Goal: Transaction & Acquisition: Purchase product/service

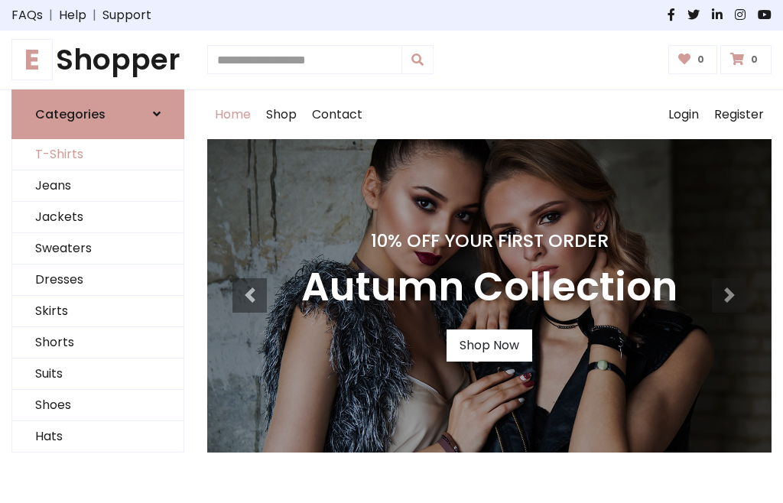
click at [98, 154] on link "T-Shirts" at bounding box center [97, 154] width 171 height 31
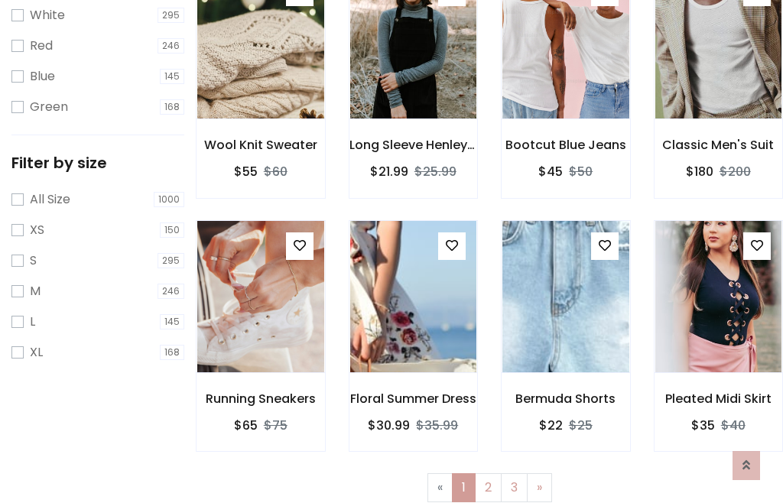
scroll to position [28, 0]
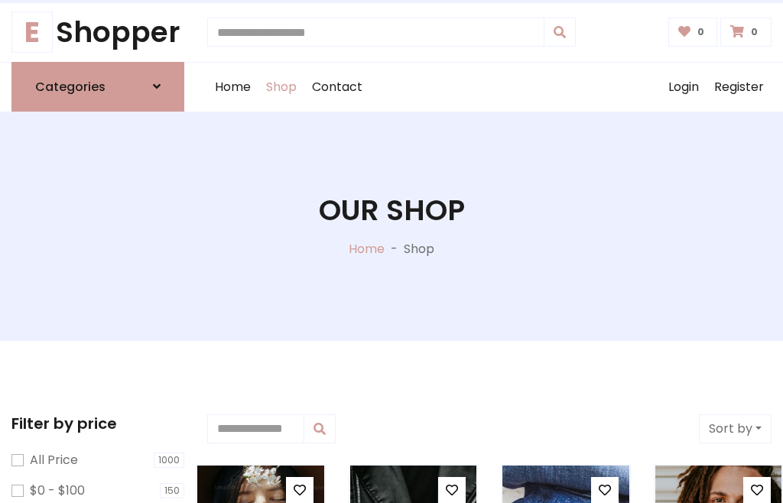
click at [391, 225] on h1 "Our Shop" at bounding box center [392, 210] width 146 height 34
click at [489, 86] on div "Home Shop Contact Log out Login Register" at bounding box center [489, 87] width 564 height 49
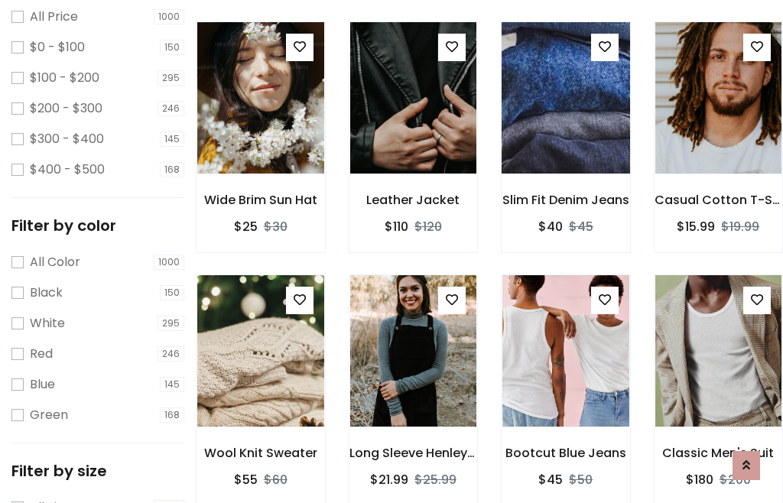
click at [565, 125] on img at bounding box center [565, 97] width 152 height 367
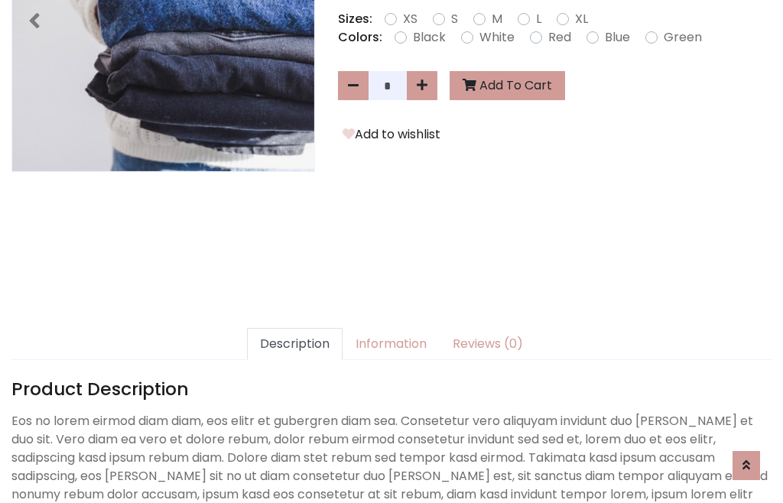
scroll to position [374, 0]
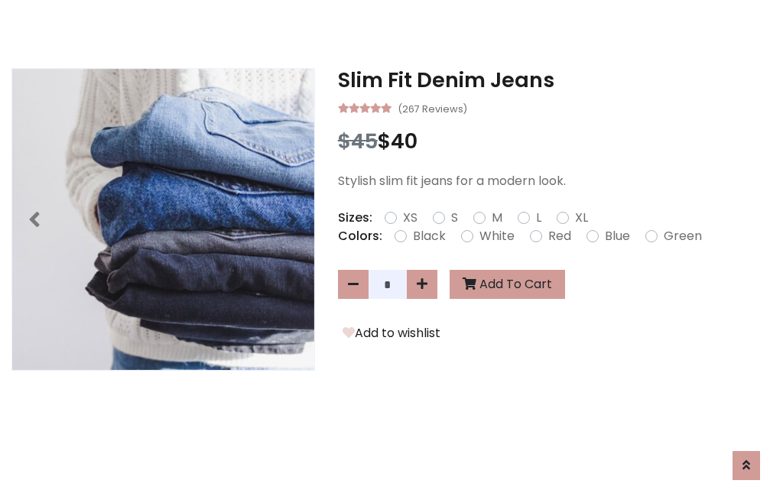
click at [554, 79] on h3 "Slim Fit Denim Jeans" at bounding box center [554, 80] width 433 height 24
